Goal: Task Accomplishment & Management: Use online tool/utility

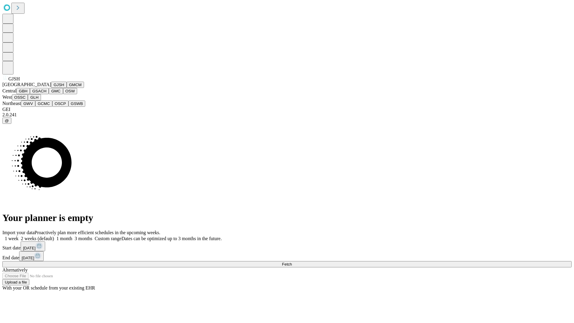
click at [51, 88] on button "GJSH" at bounding box center [59, 85] width 16 height 6
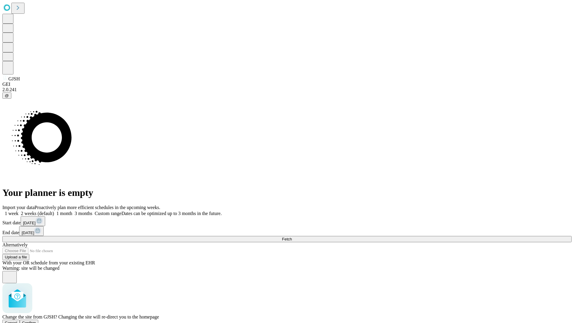
click at [36, 321] on span "Confirm" at bounding box center [29, 323] width 14 height 4
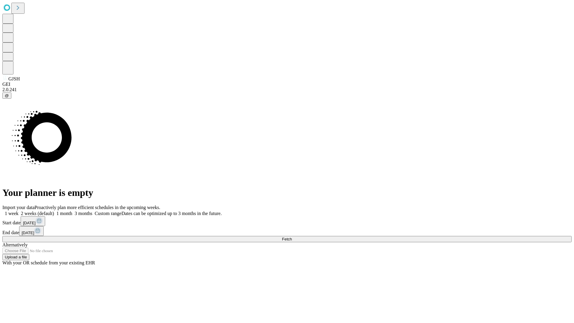
click at [72, 211] on label "1 month" at bounding box center [63, 213] width 18 height 5
click at [292, 237] on span "Fetch" at bounding box center [287, 239] width 10 height 4
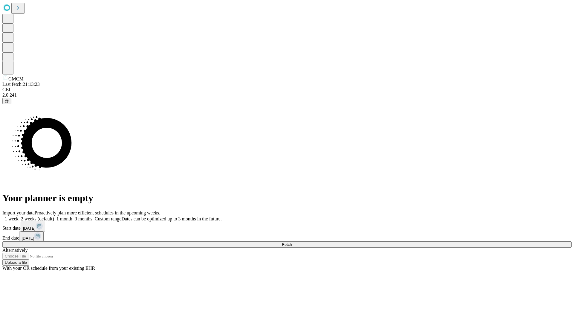
click at [72, 216] on label "1 month" at bounding box center [63, 218] width 18 height 5
click at [292, 242] on span "Fetch" at bounding box center [287, 244] width 10 height 4
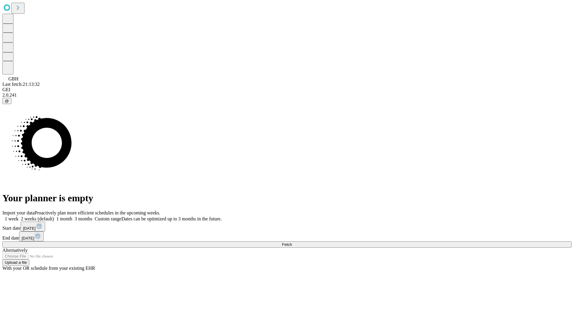
click at [72, 216] on label "1 month" at bounding box center [63, 218] width 18 height 5
click at [292, 242] on span "Fetch" at bounding box center [287, 244] width 10 height 4
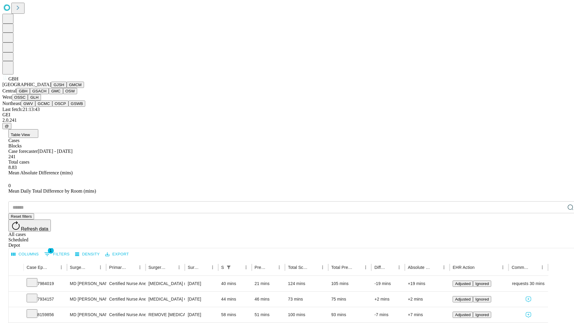
click at [46, 94] on button "GSACH" at bounding box center [39, 91] width 19 height 6
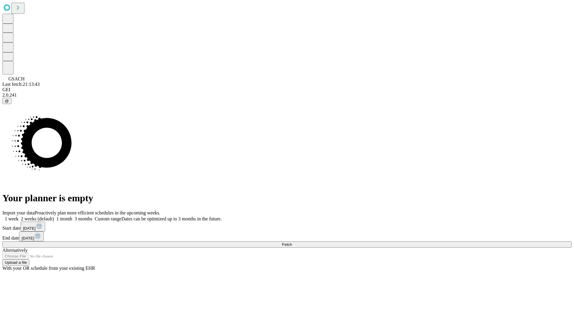
click at [72, 216] on label "1 month" at bounding box center [63, 218] width 18 height 5
click at [292, 242] on span "Fetch" at bounding box center [287, 244] width 10 height 4
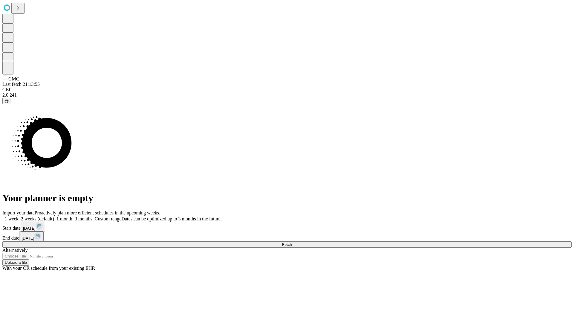
click at [72, 216] on label "1 month" at bounding box center [63, 218] width 18 height 5
click at [292, 242] on span "Fetch" at bounding box center [287, 244] width 10 height 4
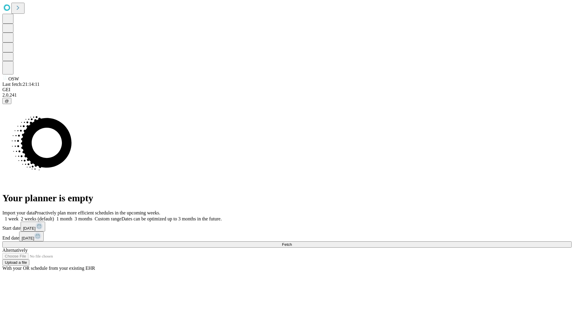
click at [72, 216] on label "1 month" at bounding box center [63, 218] width 18 height 5
click at [292, 242] on span "Fetch" at bounding box center [287, 244] width 10 height 4
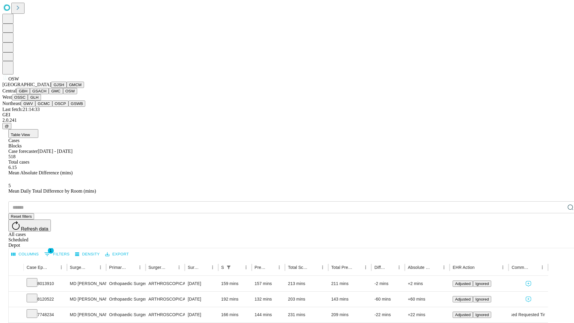
click at [28, 100] on button "OSSC" at bounding box center [20, 97] width 16 height 6
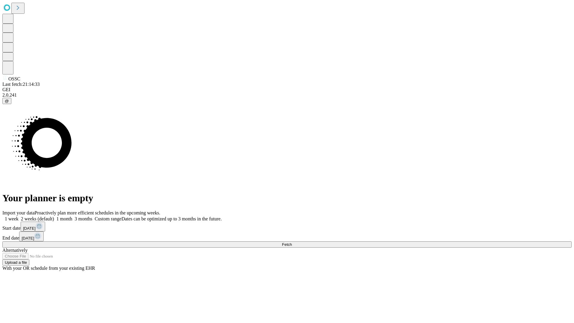
click at [292, 242] on span "Fetch" at bounding box center [287, 244] width 10 height 4
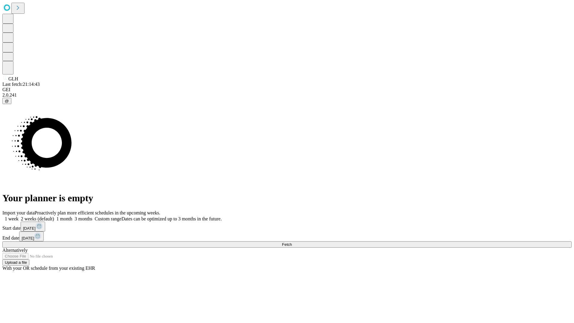
click at [72, 216] on label "1 month" at bounding box center [63, 218] width 18 height 5
click at [292, 242] on span "Fetch" at bounding box center [287, 244] width 10 height 4
click at [72, 216] on label "1 month" at bounding box center [63, 218] width 18 height 5
click at [292, 242] on span "Fetch" at bounding box center [287, 244] width 10 height 4
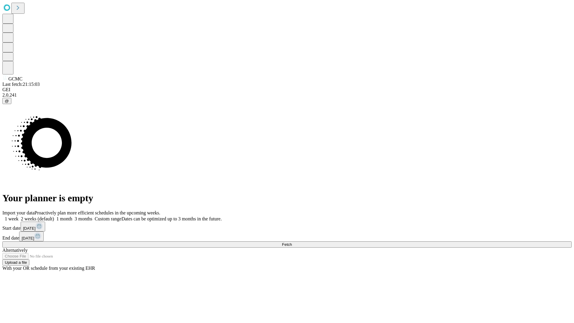
click at [72, 216] on label "1 month" at bounding box center [63, 218] width 18 height 5
click at [292, 242] on span "Fetch" at bounding box center [287, 244] width 10 height 4
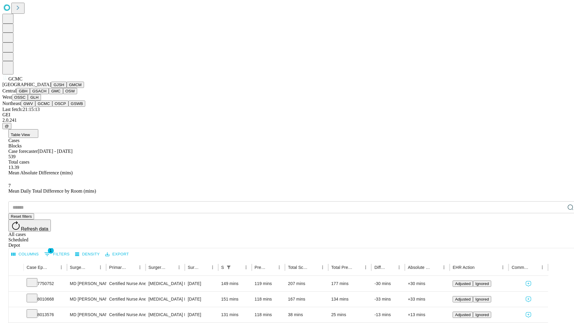
click at [52, 107] on button "OSCP" at bounding box center [60, 103] width 16 height 6
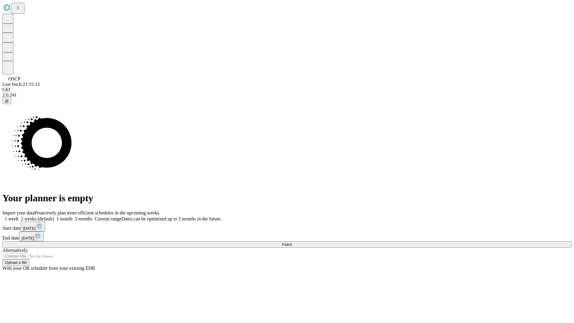
click at [72, 216] on label "1 month" at bounding box center [63, 218] width 18 height 5
click at [292, 242] on span "Fetch" at bounding box center [287, 244] width 10 height 4
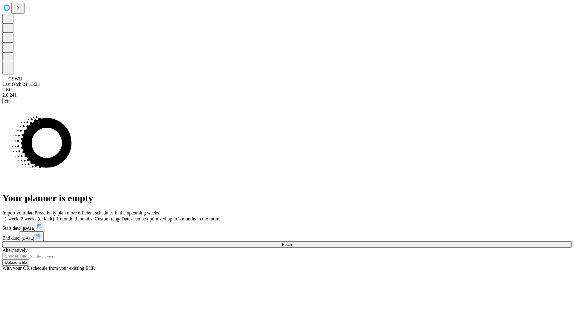
click at [72, 216] on label "1 month" at bounding box center [63, 218] width 18 height 5
click at [292, 242] on span "Fetch" at bounding box center [287, 244] width 10 height 4
